Goal: Information Seeking & Learning: Learn about a topic

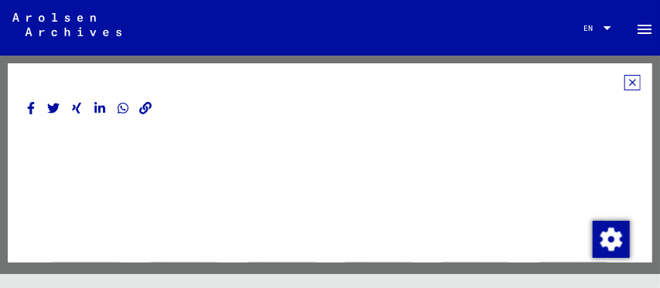
click at [624, 81] on icon at bounding box center [632, 82] width 16 height 15
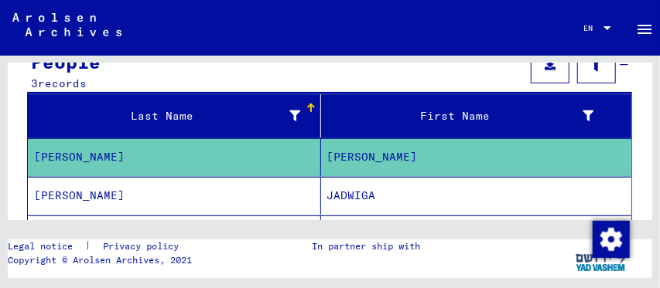
scroll to position [164, 0]
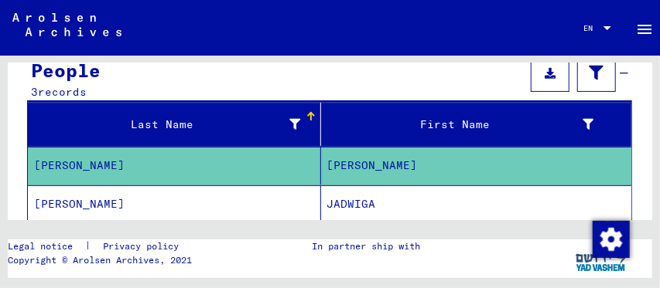
click at [350, 174] on mat-cell "[PERSON_NAME]" at bounding box center [476, 166] width 311 height 38
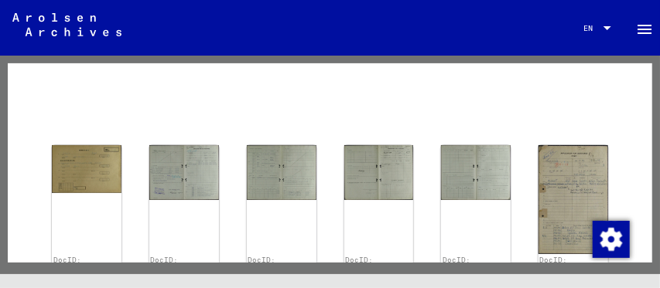
scroll to position [110, 0]
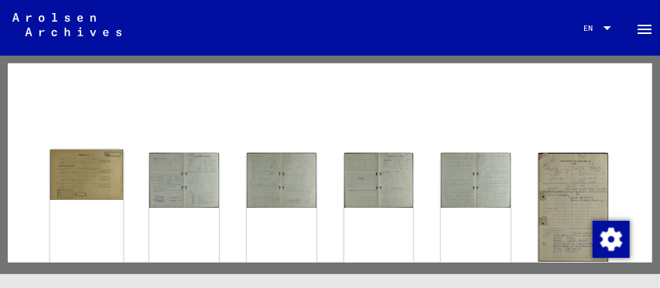
click at [100, 178] on img at bounding box center [86, 175] width 73 height 50
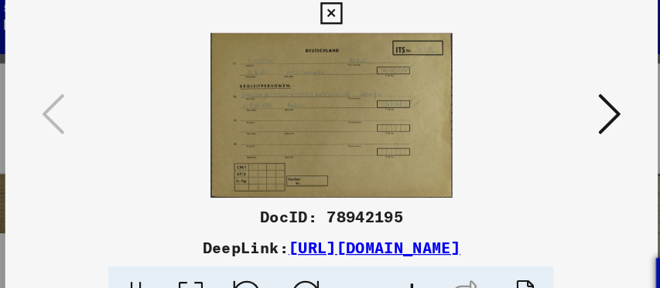
click at [555, 97] on icon at bounding box center [555, 104] width 19 height 37
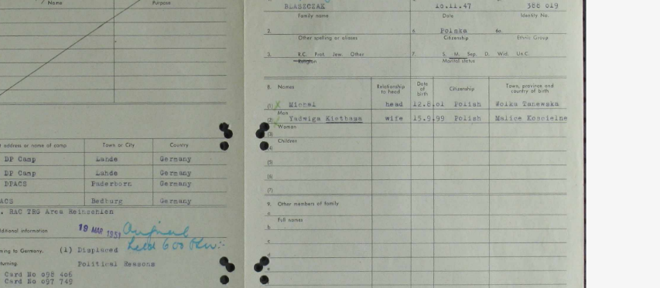
drag, startPoint x: 361, startPoint y: 76, endPoint x: 393, endPoint y: 45, distance: 44.3
click at [393, 45] on img at bounding box center [329, 106] width 422 height 134
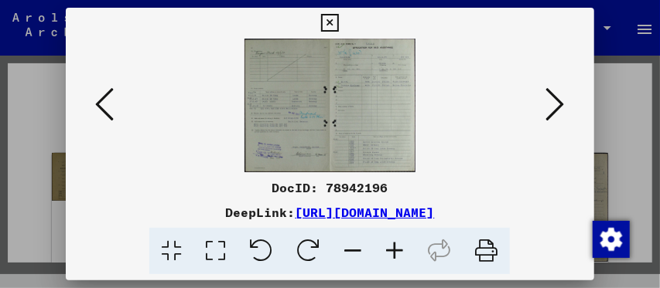
click at [323, 14] on icon at bounding box center [330, 23] width 18 height 19
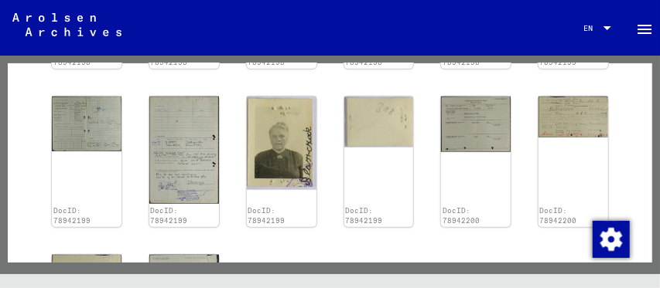
scroll to position [0, 0]
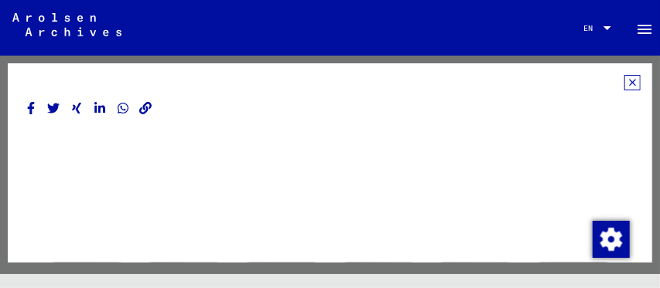
click at [624, 81] on icon at bounding box center [632, 82] width 16 height 15
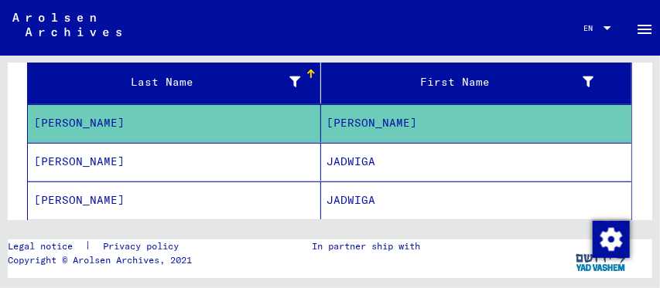
scroll to position [190, 0]
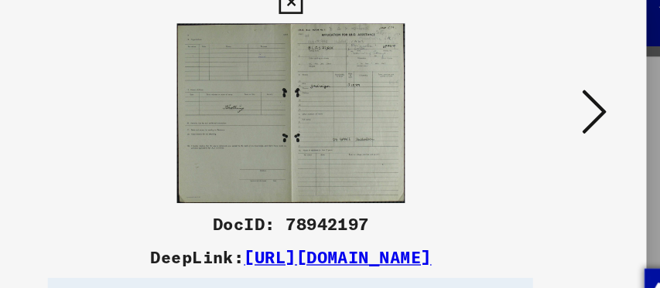
scroll to position [192, 0]
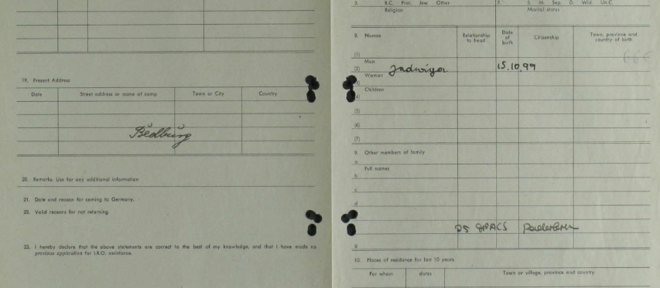
drag, startPoint x: 358, startPoint y: 94, endPoint x: 339, endPoint y: 111, distance: 25.8
click at [339, 111] on img at bounding box center [329, 106] width 422 height 134
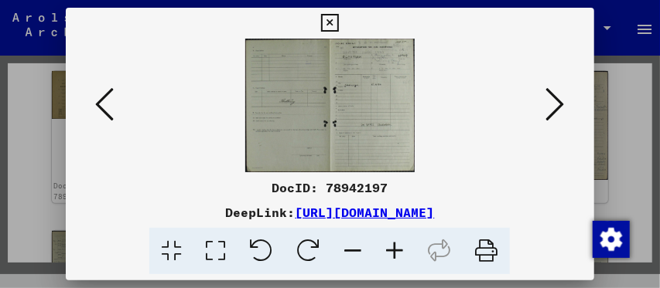
click at [558, 104] on icon at bounding box center [555, 104] width 19 height 37
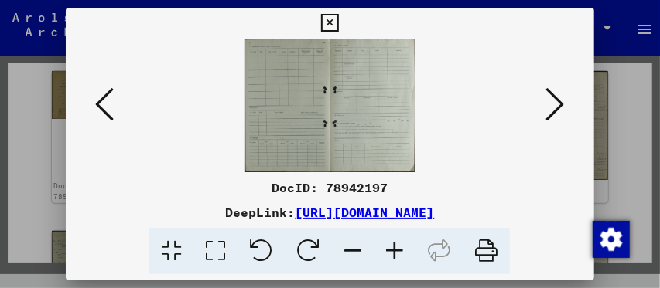
click at [558, 104] on icon at bounding box center [555, 104] width 19 height 37
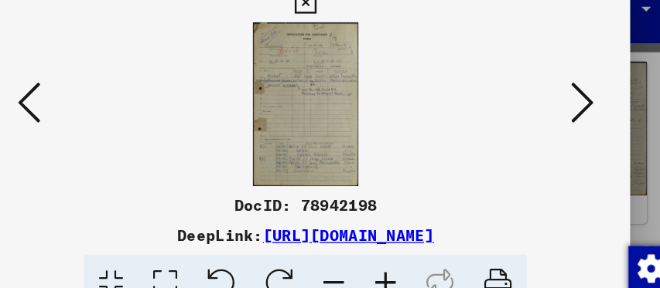
click at [551, 97] on icon at bounding box center [555, 104] width 19 height 37
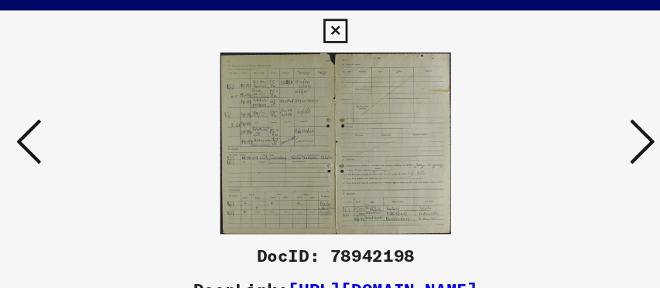
click at [555, 102] on icon at bounding box center [555, 104] width 19 height 37
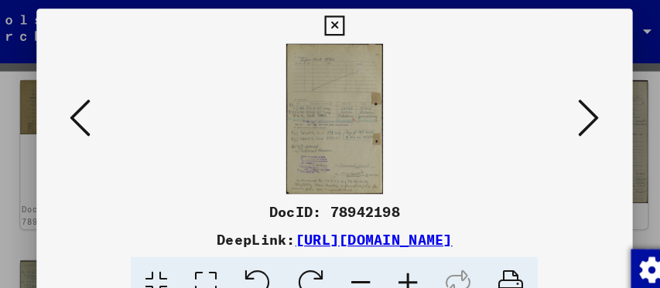
click at [539, 102] on img at bounding box center [329, 106] width 422 height 134
click at [560, 105] on icon at bounding box center [555, 104] width 19 height 37
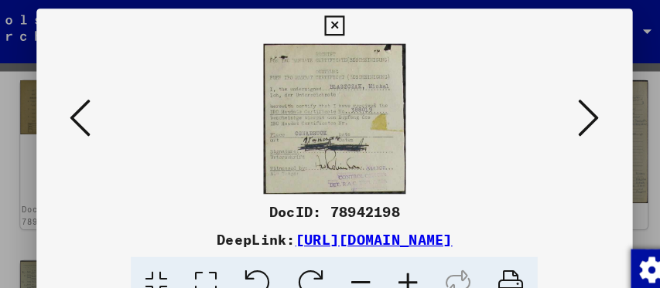
click at [560, 105] on icon at bounding box center [555, 104] width 19 height 37
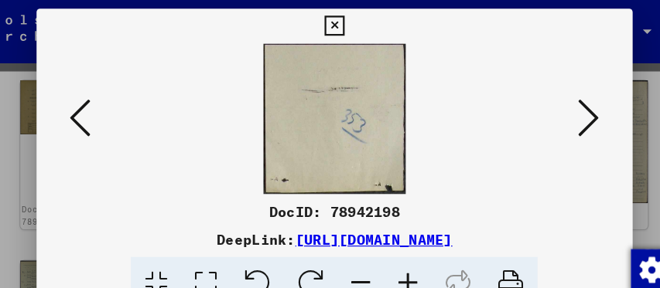
click at [560, 105] on icon at bounding box center [555, 104] width 19 height 37
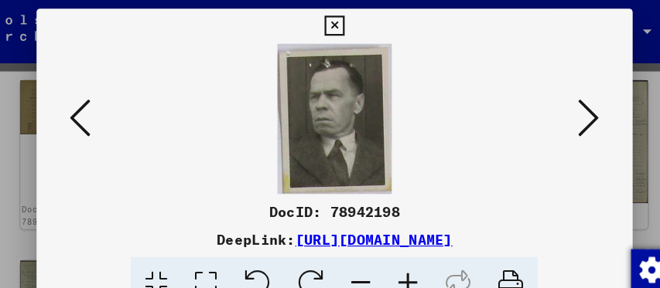
click at [560, 105] on icon at bounding box center [555, 104] width 19 height 37
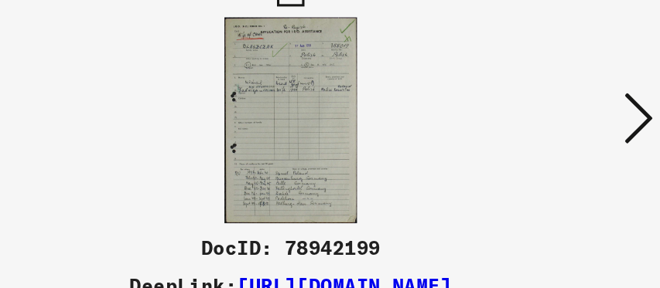
click at [558, 97] on icon at bounding box center [555, 104] width 19 height 37
